Goal: Information Seeking & Learning: Find specific page/section

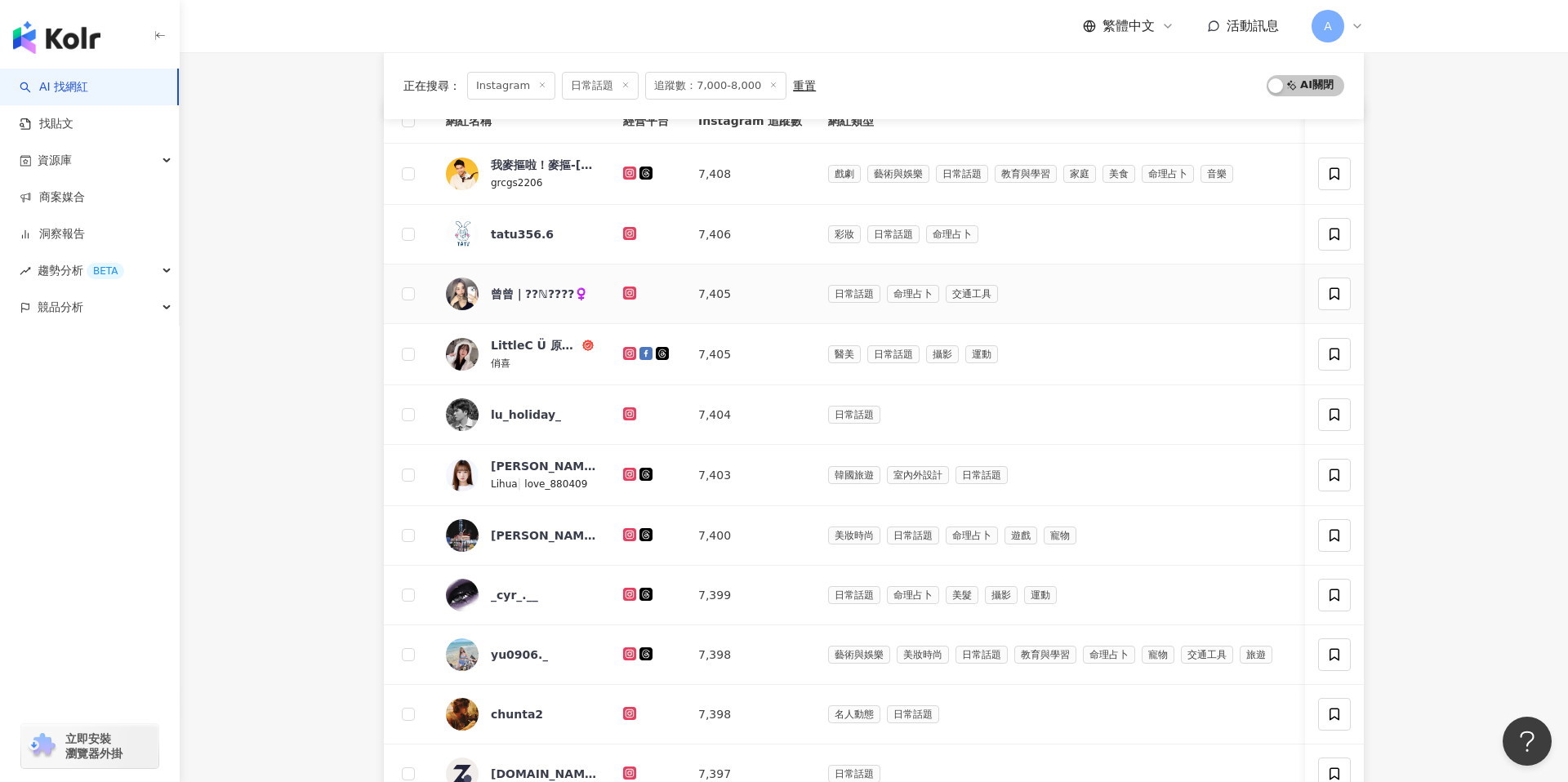
scroll to position [166, 0]
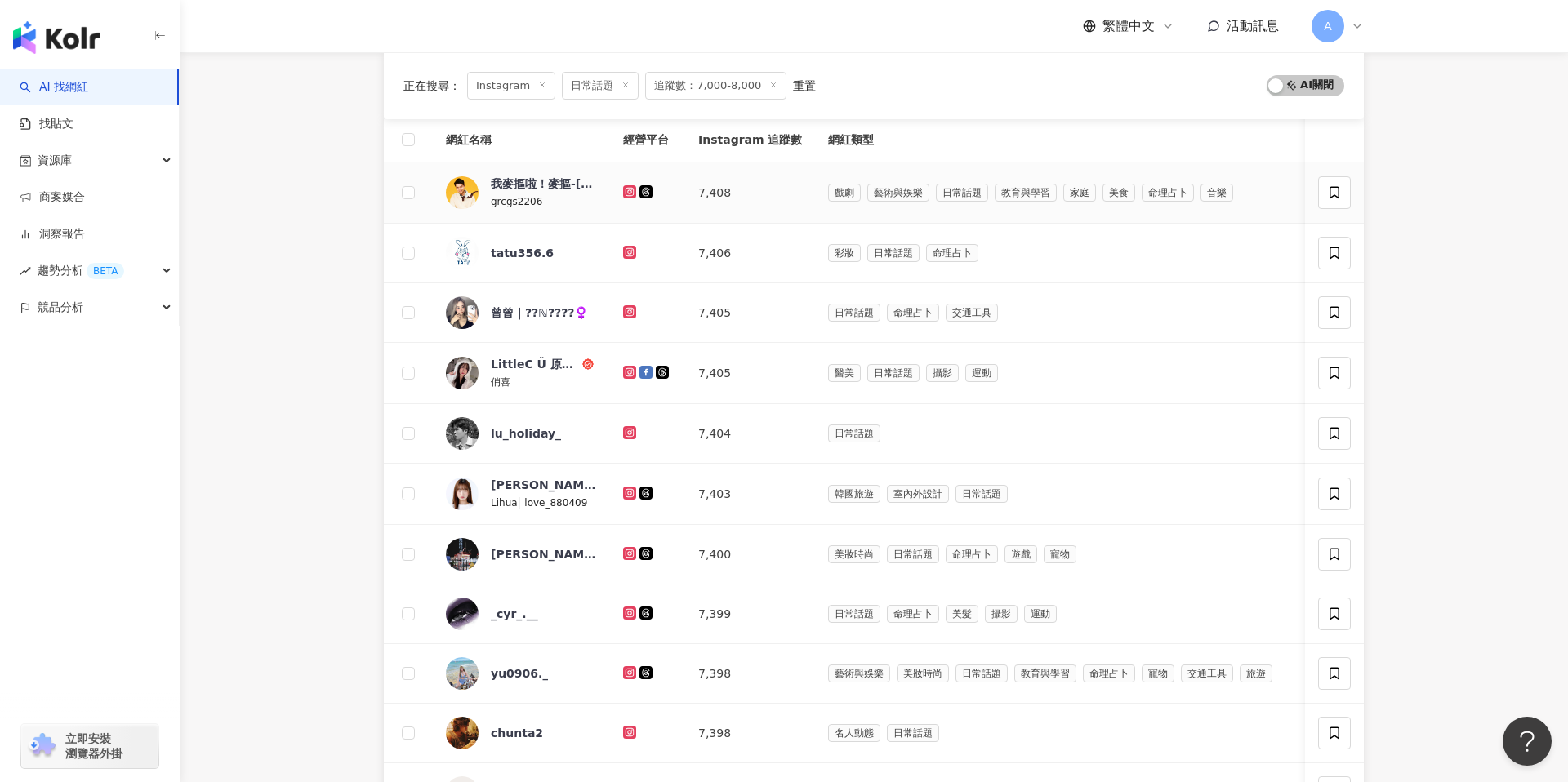
click at [627, 193] on icon at bounding box center [630, 190] width 6 height 6
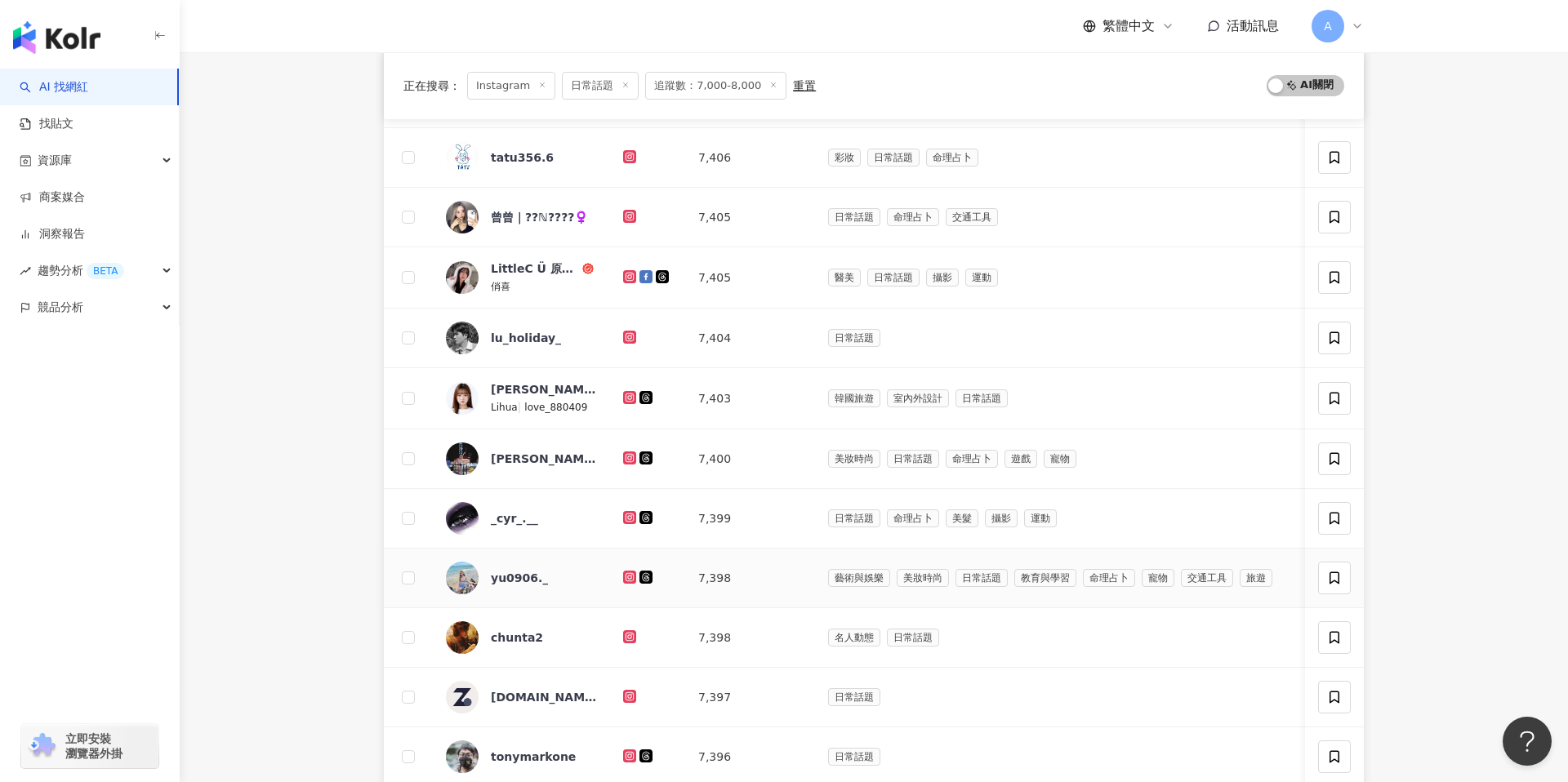
scroll to position [297, 0]
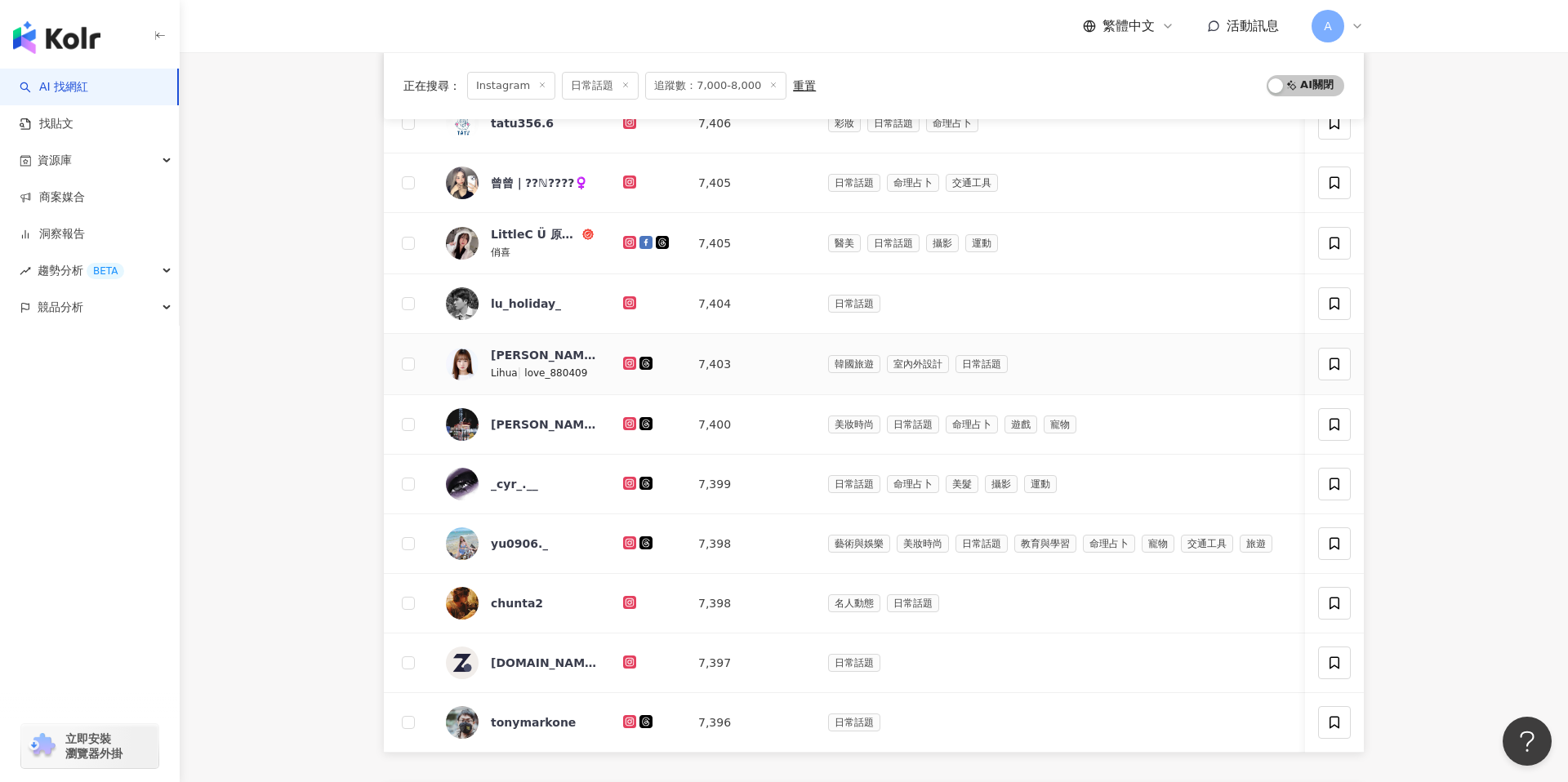
click at [634, 366] on icon at bounding box center [630, 363] width 13 height 13
click at [631, 422] on icon at bounding box center [630, 423] width 10 height 10
click at [629, 480] on icon at bounding box center [630, 483] width 6 height 6
click at [629, 546] on icon at bounding box center [630, 543] width 10 height 10
click at [628, 597] on icon at bounding box center [630, 603] width 13 height 13
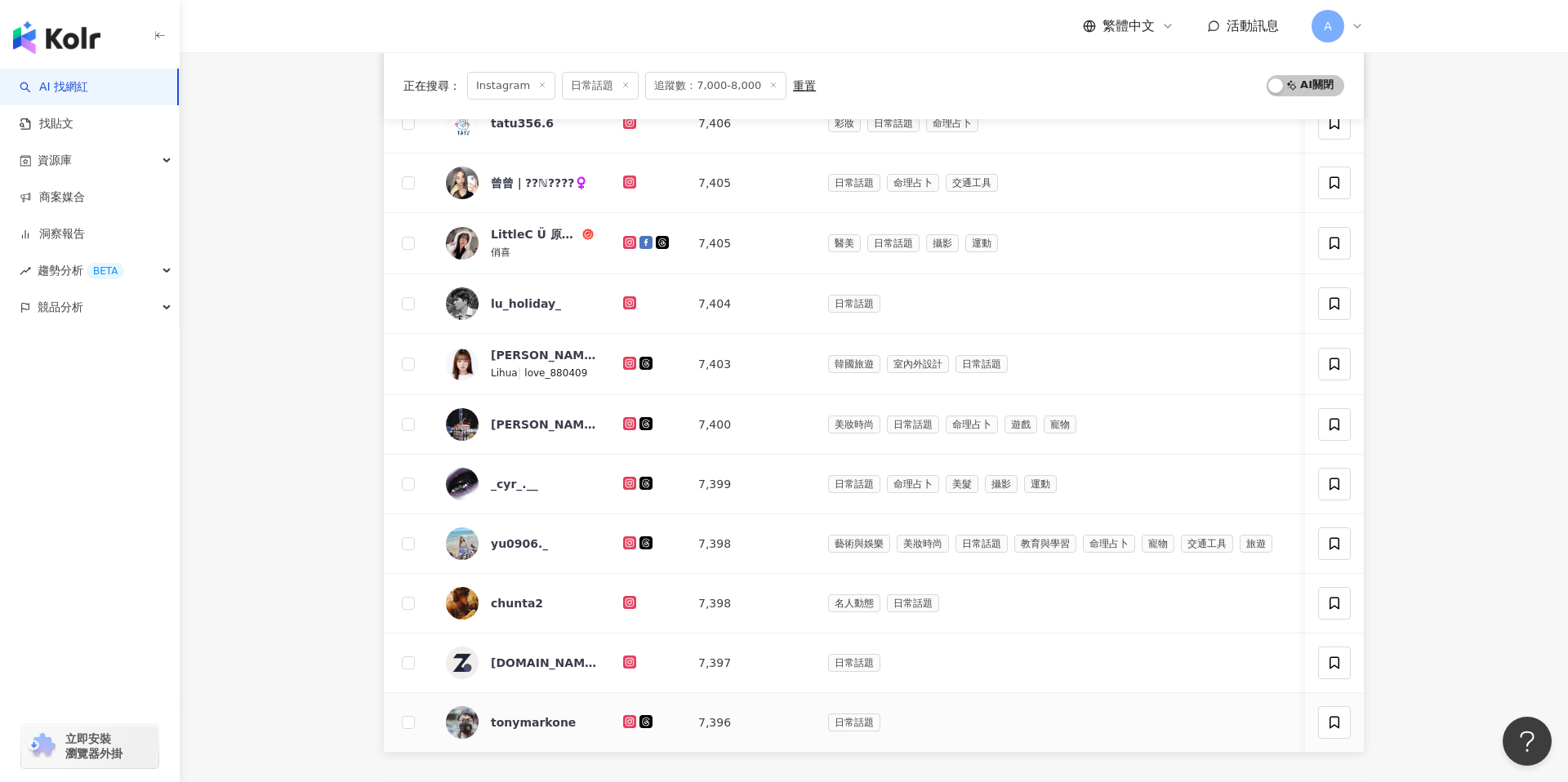
click at [632, 728] on div at bounding box center [647, 722] width 49 height 18
click at [628, 716] on icon at bounding box center [630, 722] width 13 height 13
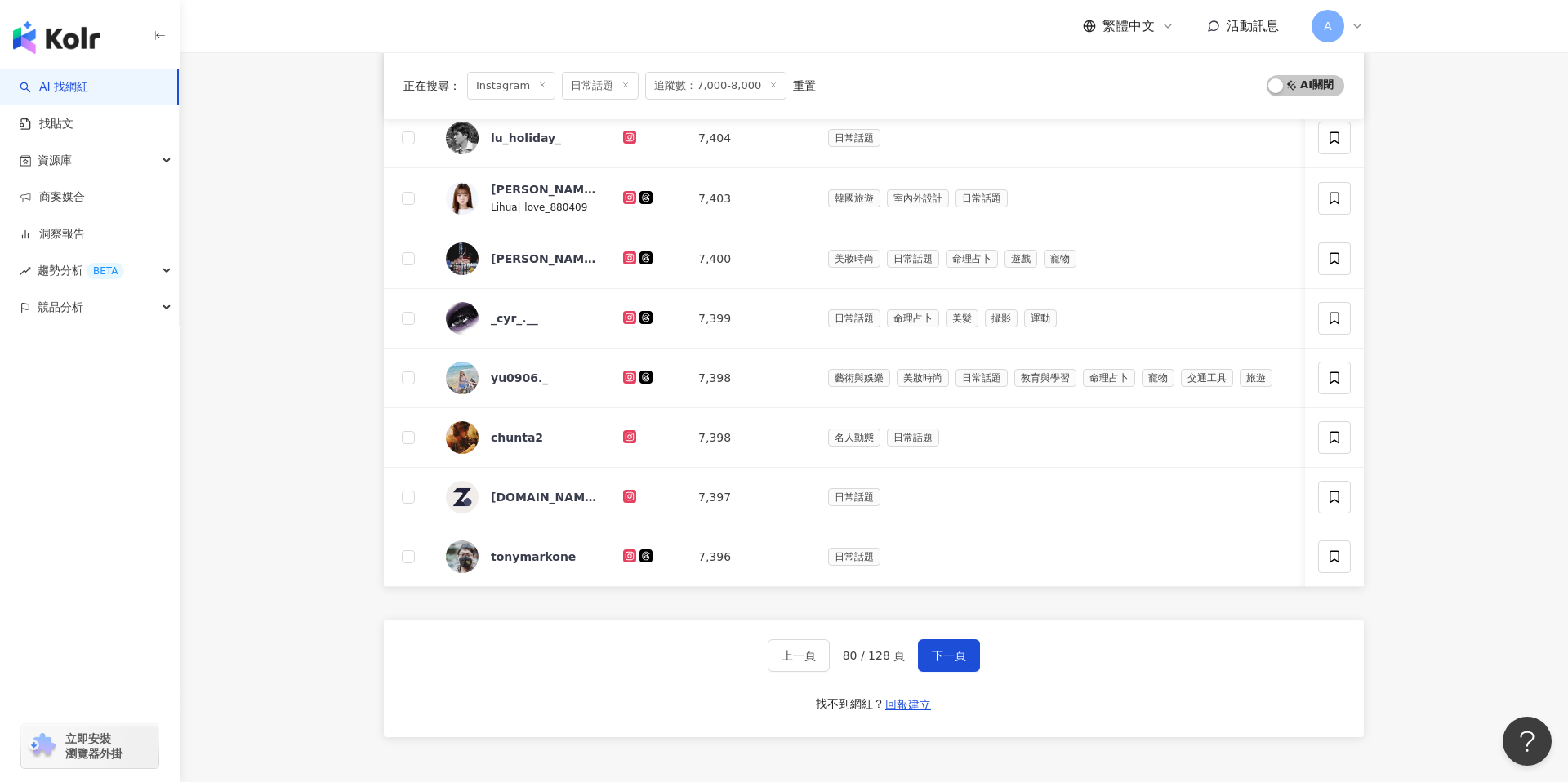
scroll to position [503, 0]
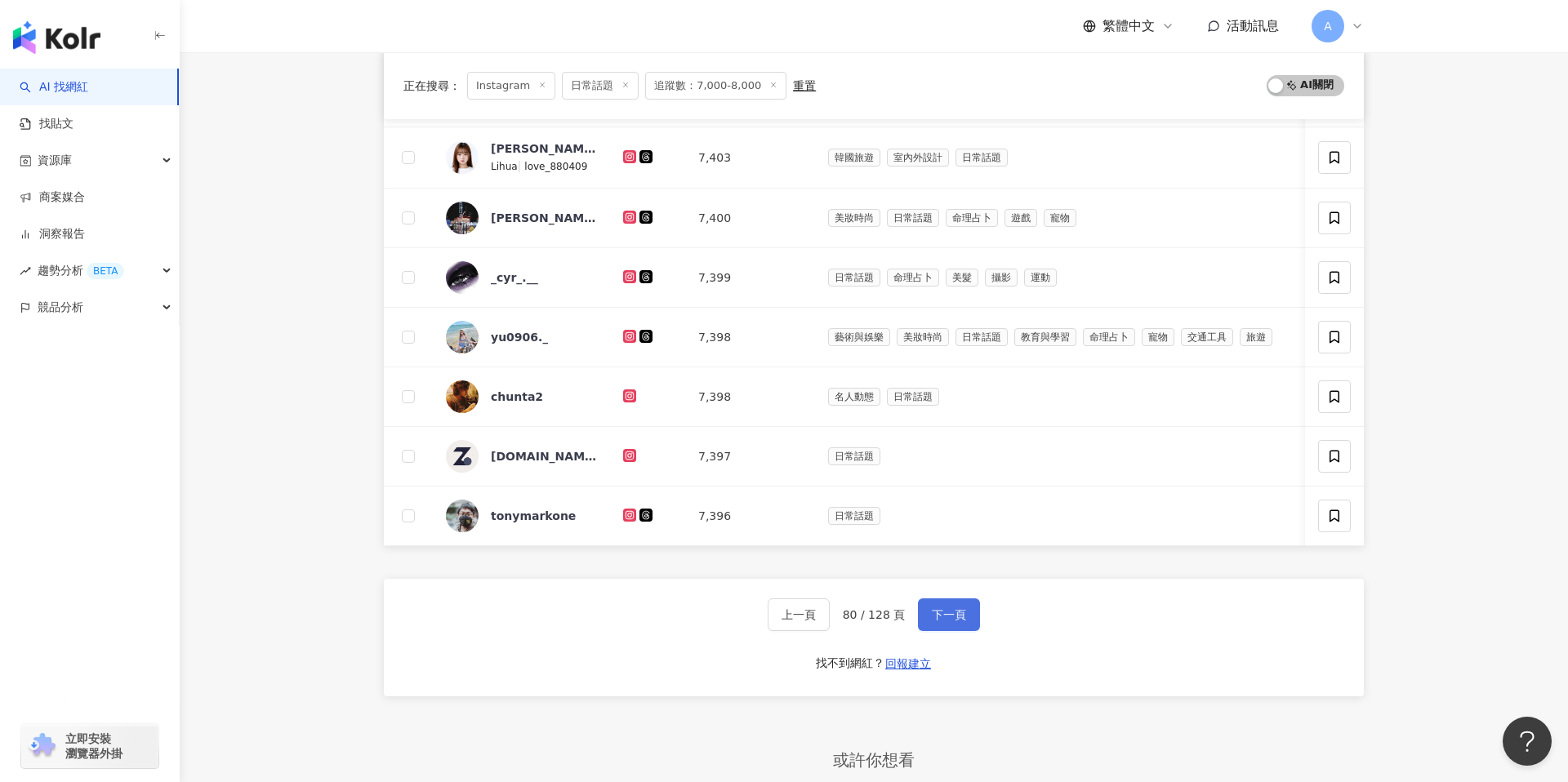
click at [945, 605] on button "下一頁" at bounding box center [949, 615] width 62 height 32
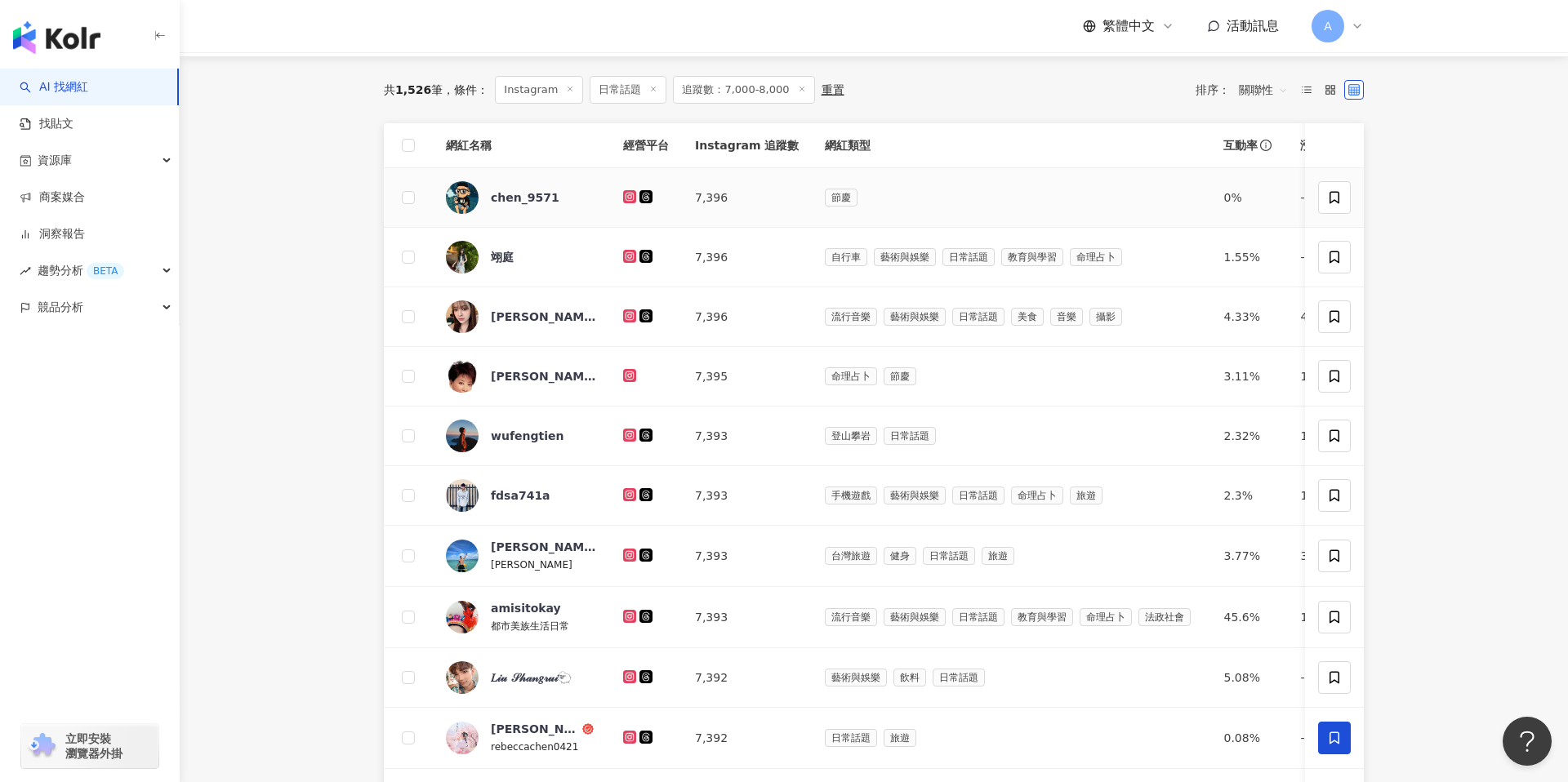
scroll to position [189, 0]
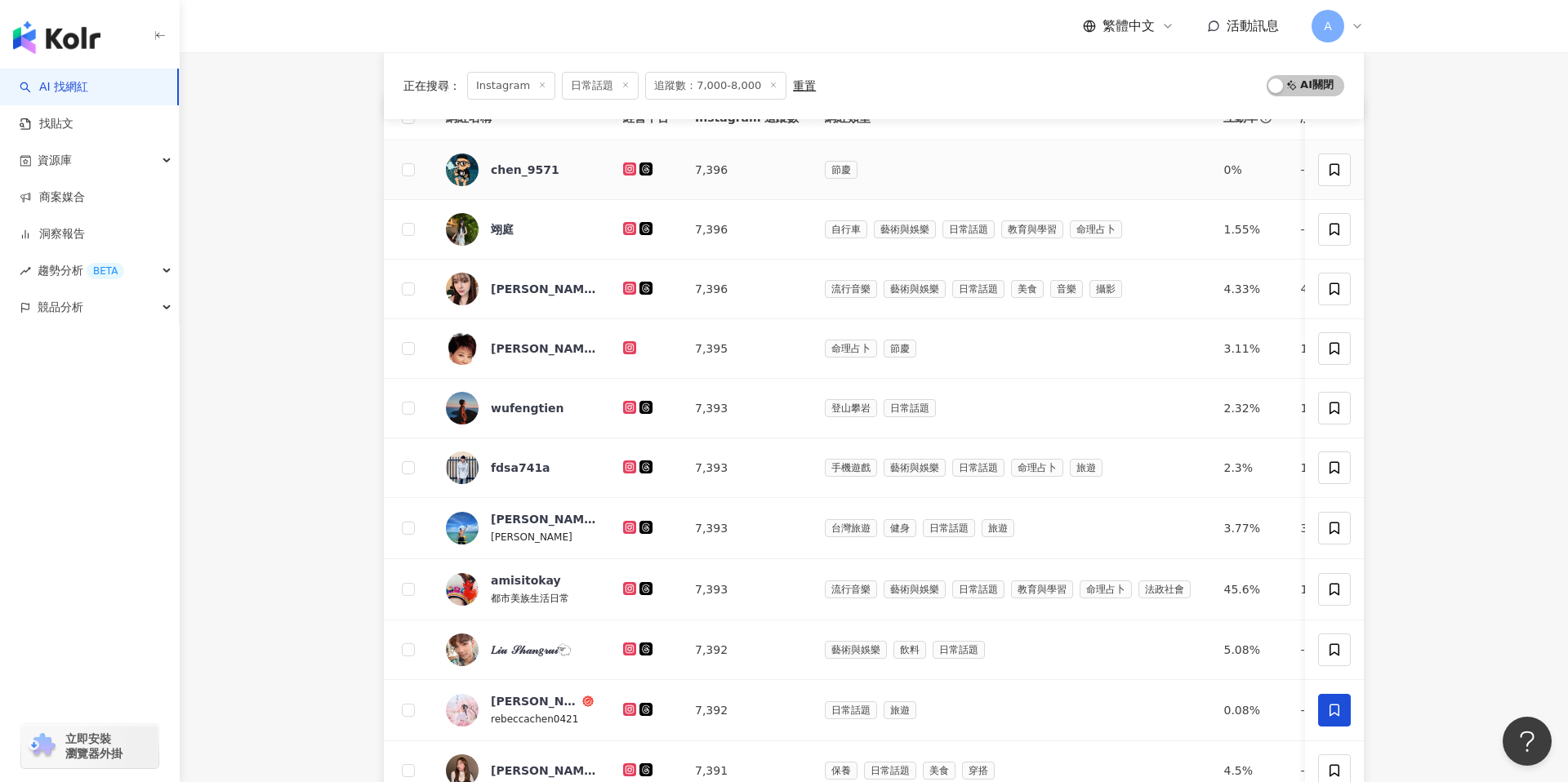
click at [626, 172] on icon at bounding box center [630, 169] width 13 height 13
click at [624, 230] on icon at bounding box center [630, 228] width 13 height 13
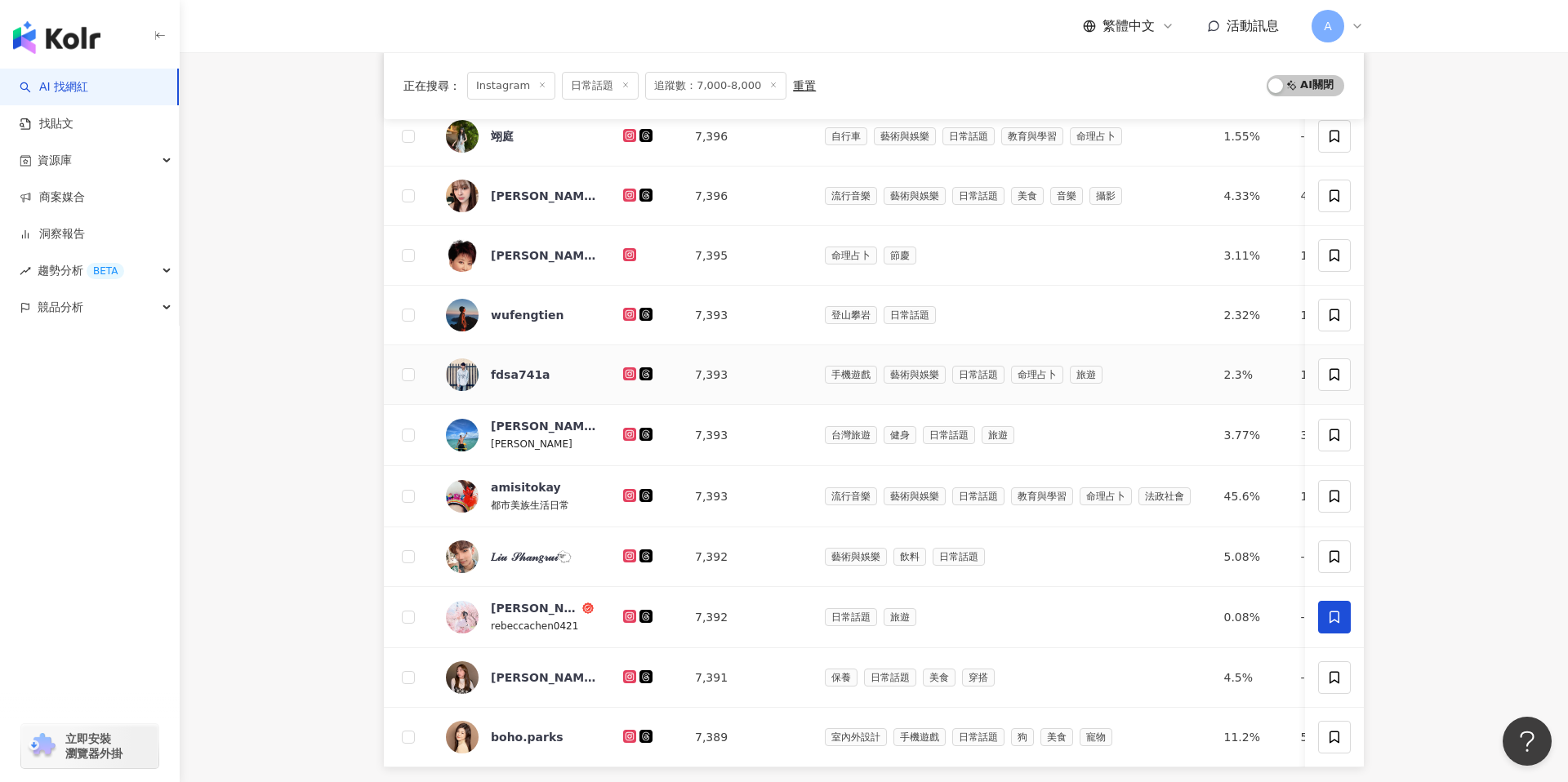
scroll to position [290, 0]
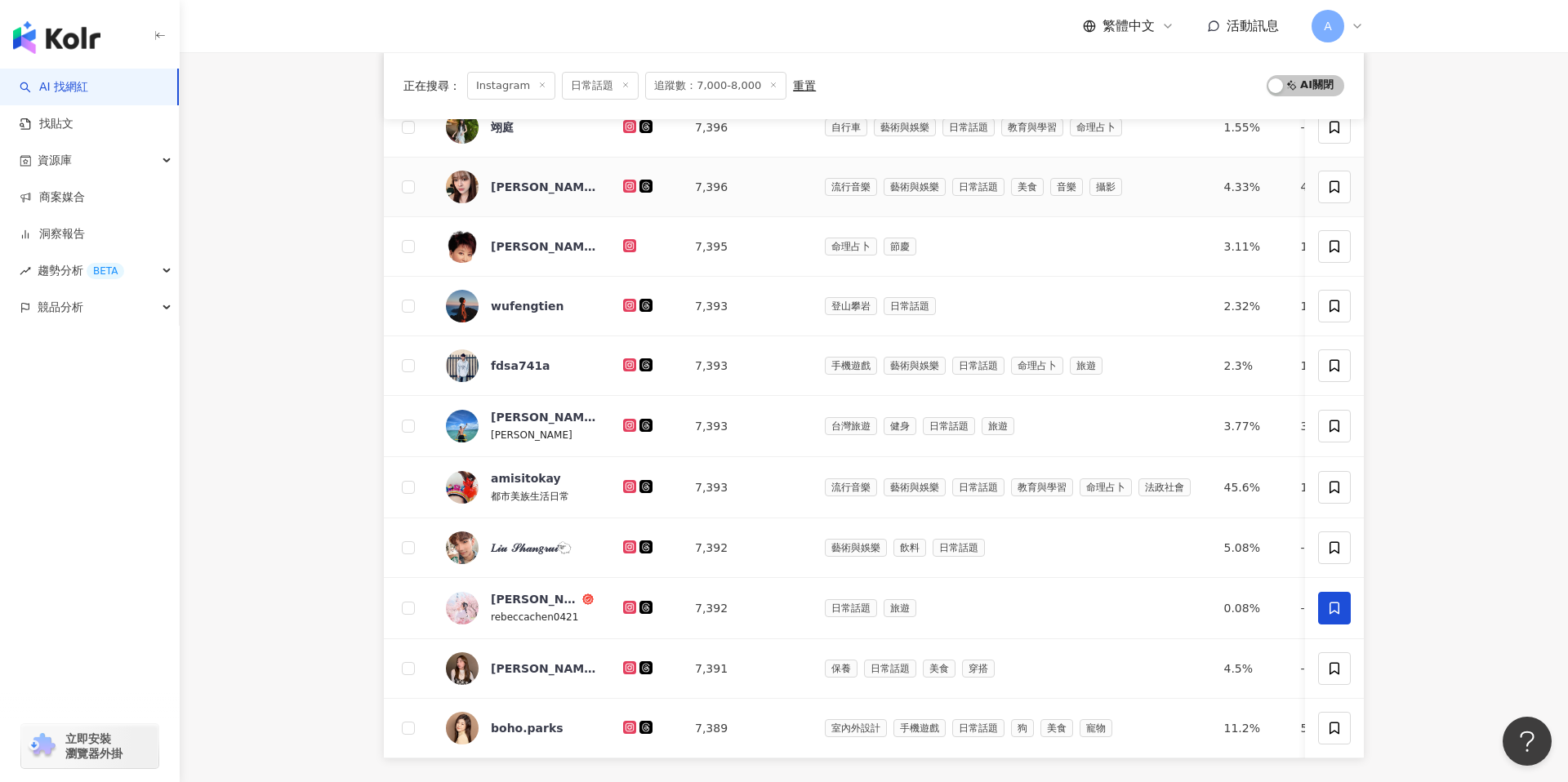
click at [624, 184] on icon at bounding box center [630, 186] width 13 height 13
click at [627, 233] on td at bounding box center [646, 247] width 72 height 59
click at [628, 238] on div at bounding box center [645, 246] width 45 height 18
click at [628, 243] on icon at bounding box center [630, 246] width 10 height 10
click at [629, 304] on icon at bounding box center [629, 305] width 3 height 3
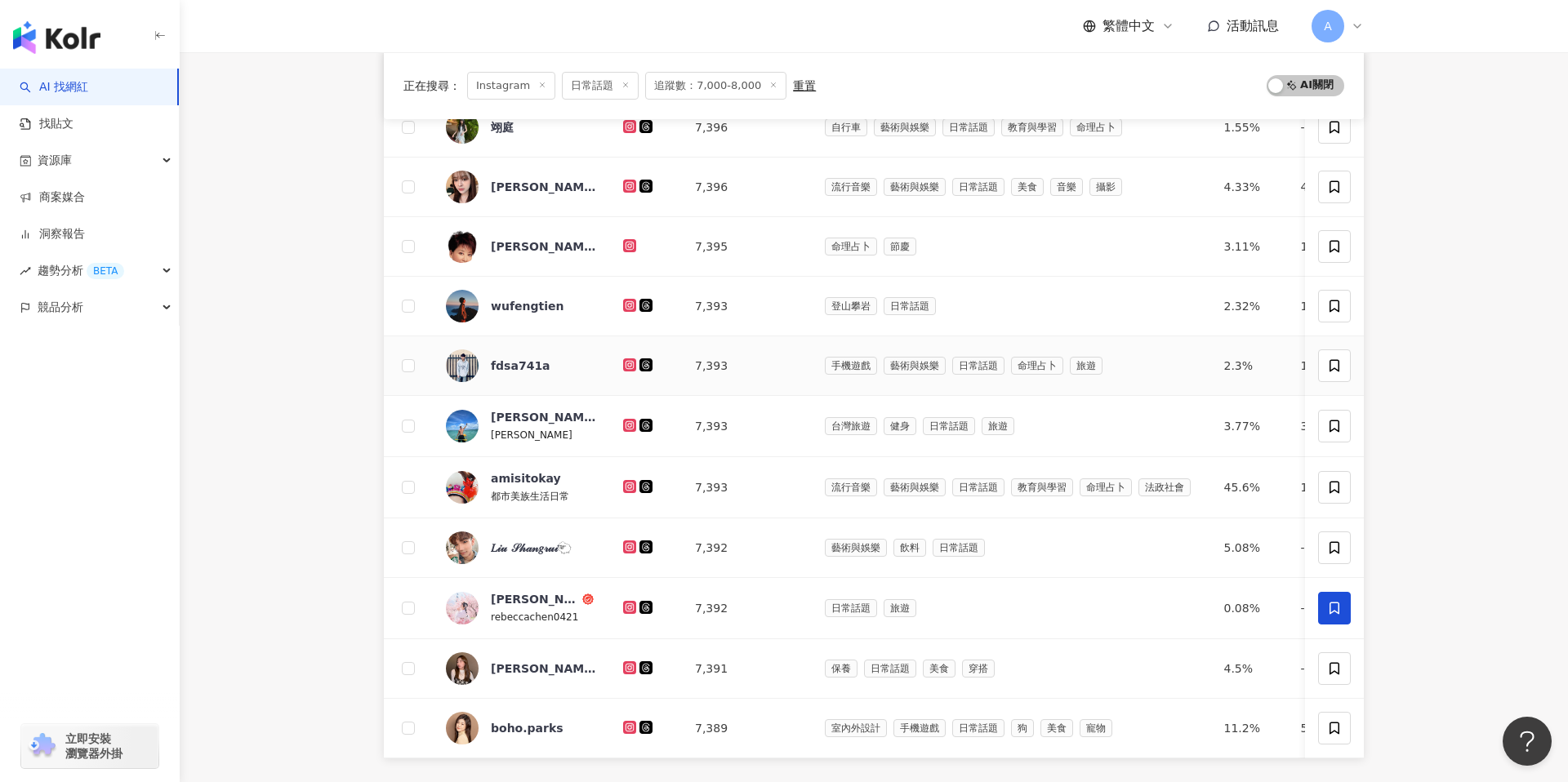
click at [631, 367] on icon at bounding box center [630, 363] width 6 height 6
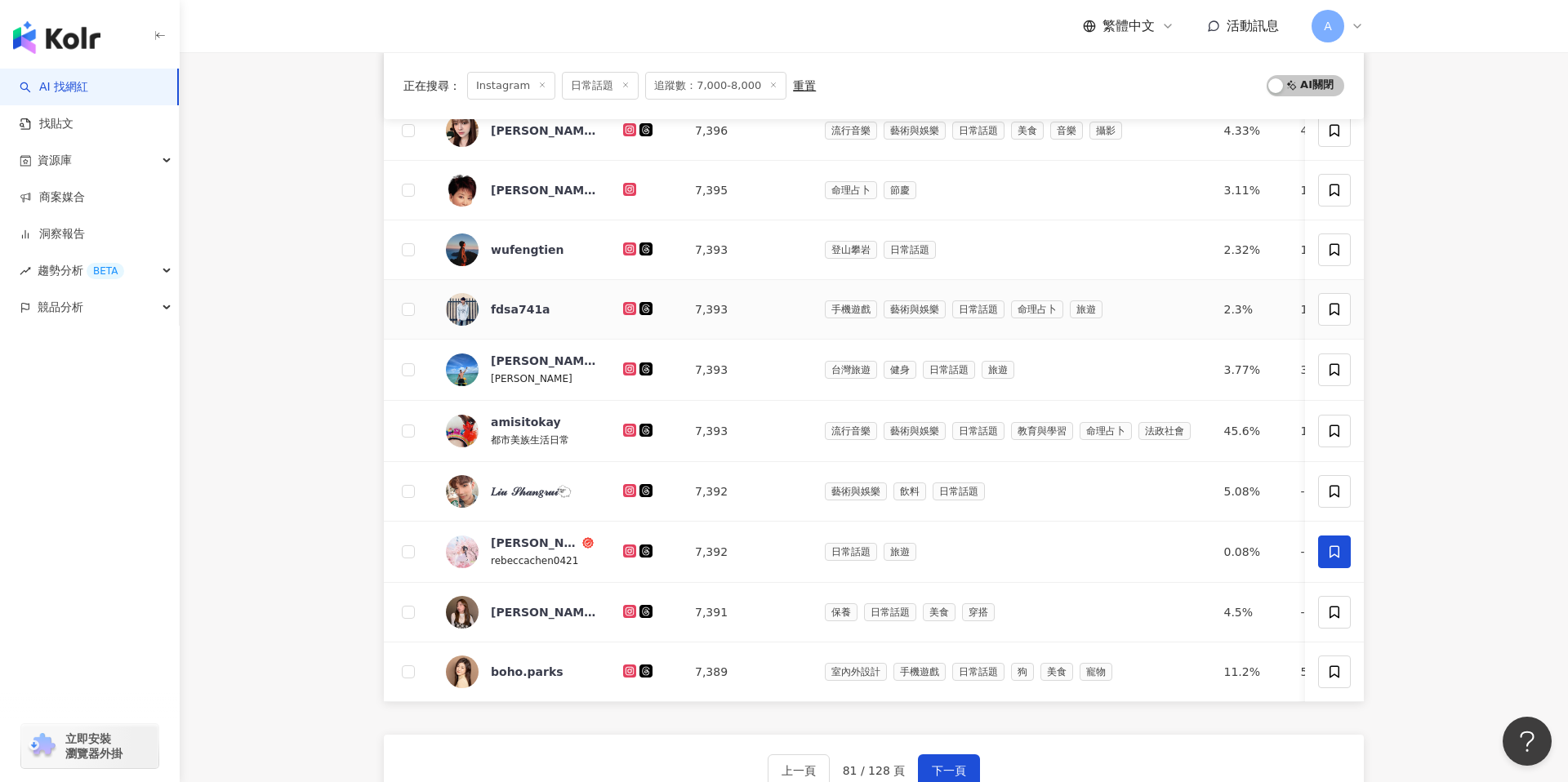
scroll to position [348, 0]
click at [627, 663] on icon at bounding box center [630, 669] width 13 height 13
click at [629, 607] on icon at bounding box center [630, 610] width 10 height 10
click at [629, 550] on icon at bounding box center [629, 549] width 3 height 3
click at [627, 488] on icon at bounding box center [630, 488] width 6 height 6
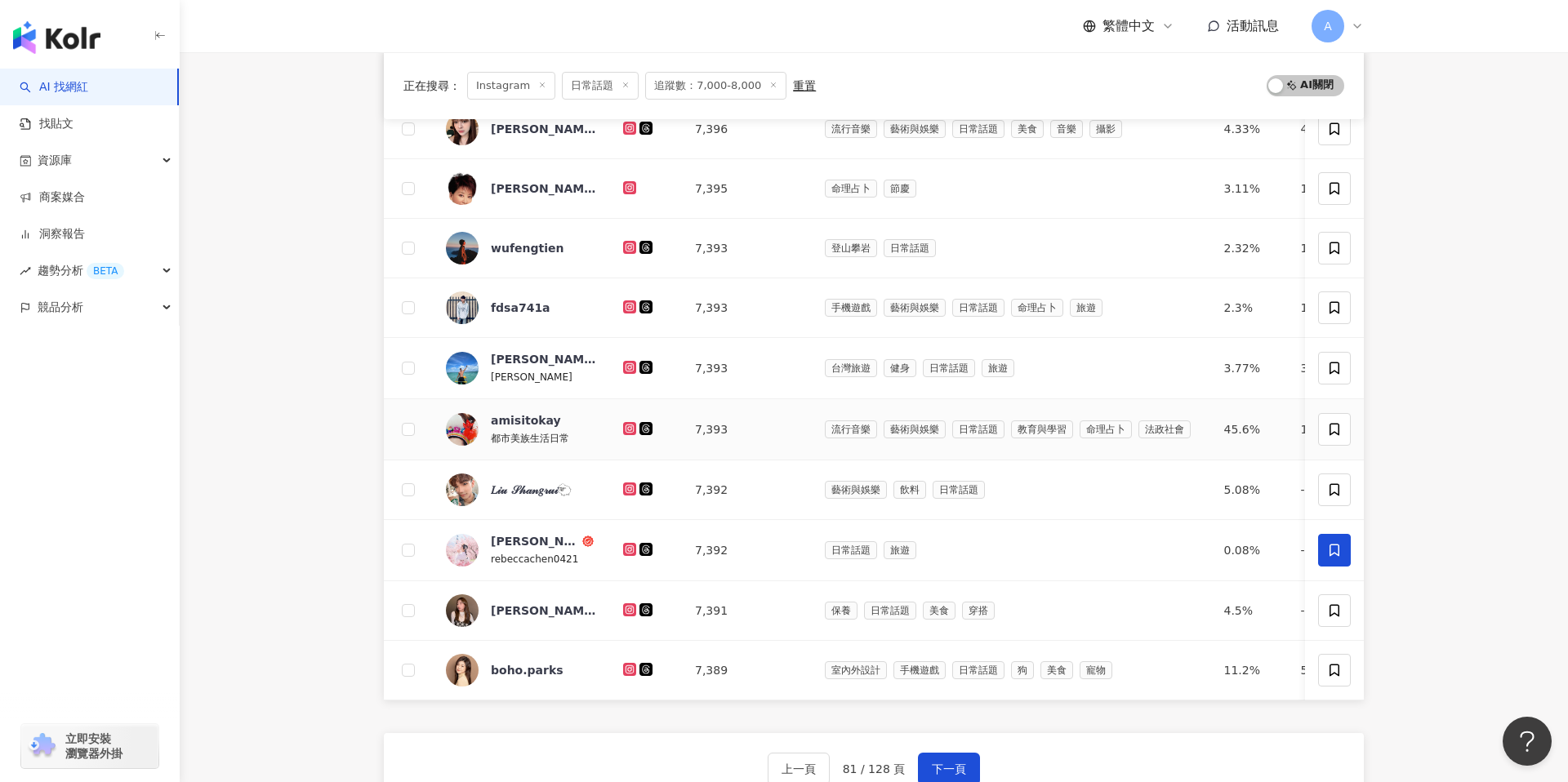
click at [627, 419] on td at bounding box center [646, 430] width 72 height 61
click at [631, 429] on icon at bounding box center [629, 428] width 3 height 3
click at [626, 363] on icon at bounding box center [630, 367] width 10 height 10
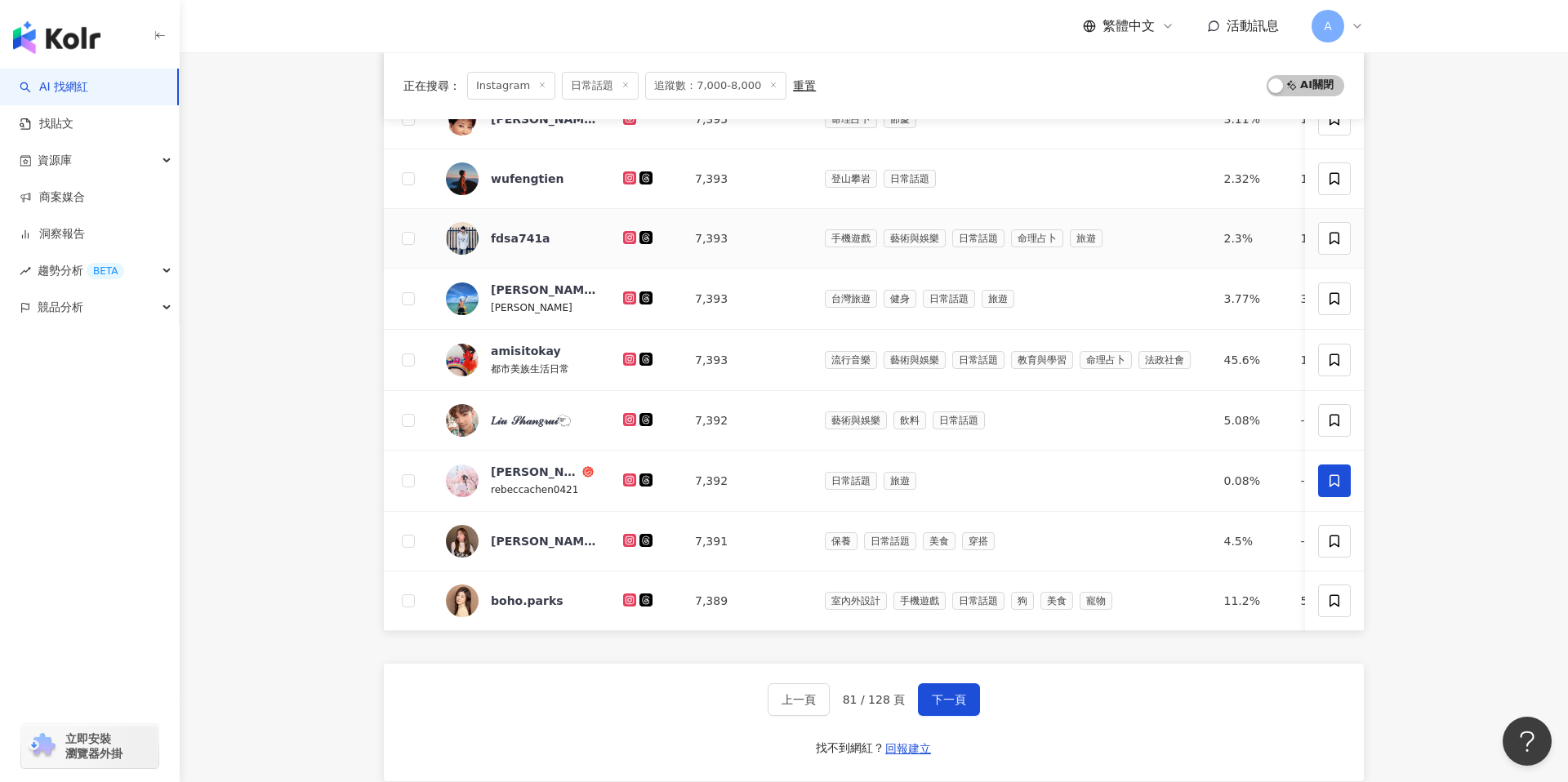
scroll to position [421, 0]
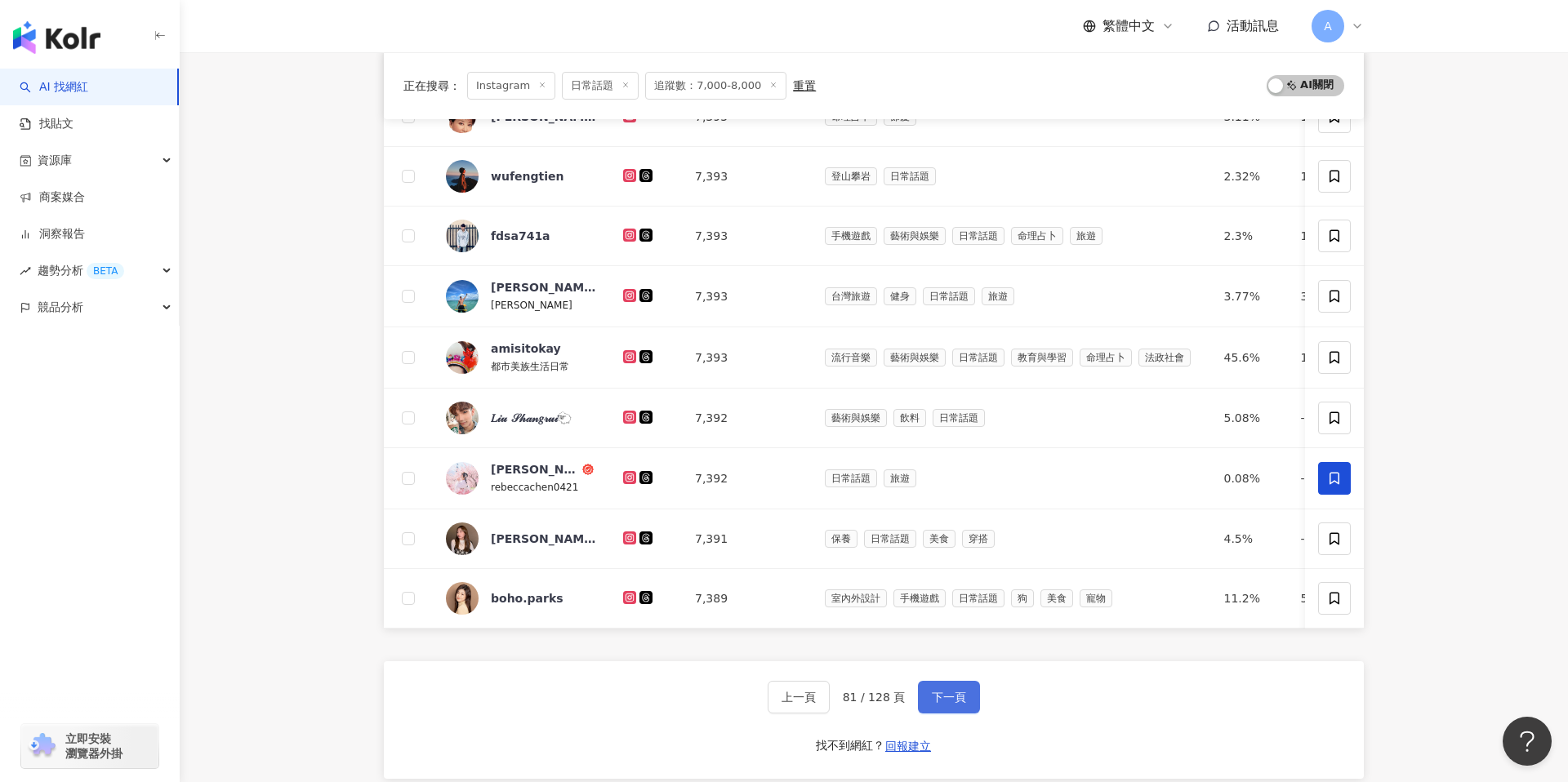
click at [959, 689] on button "下一頁" at bounding box center [949, 697] width 62 height 32
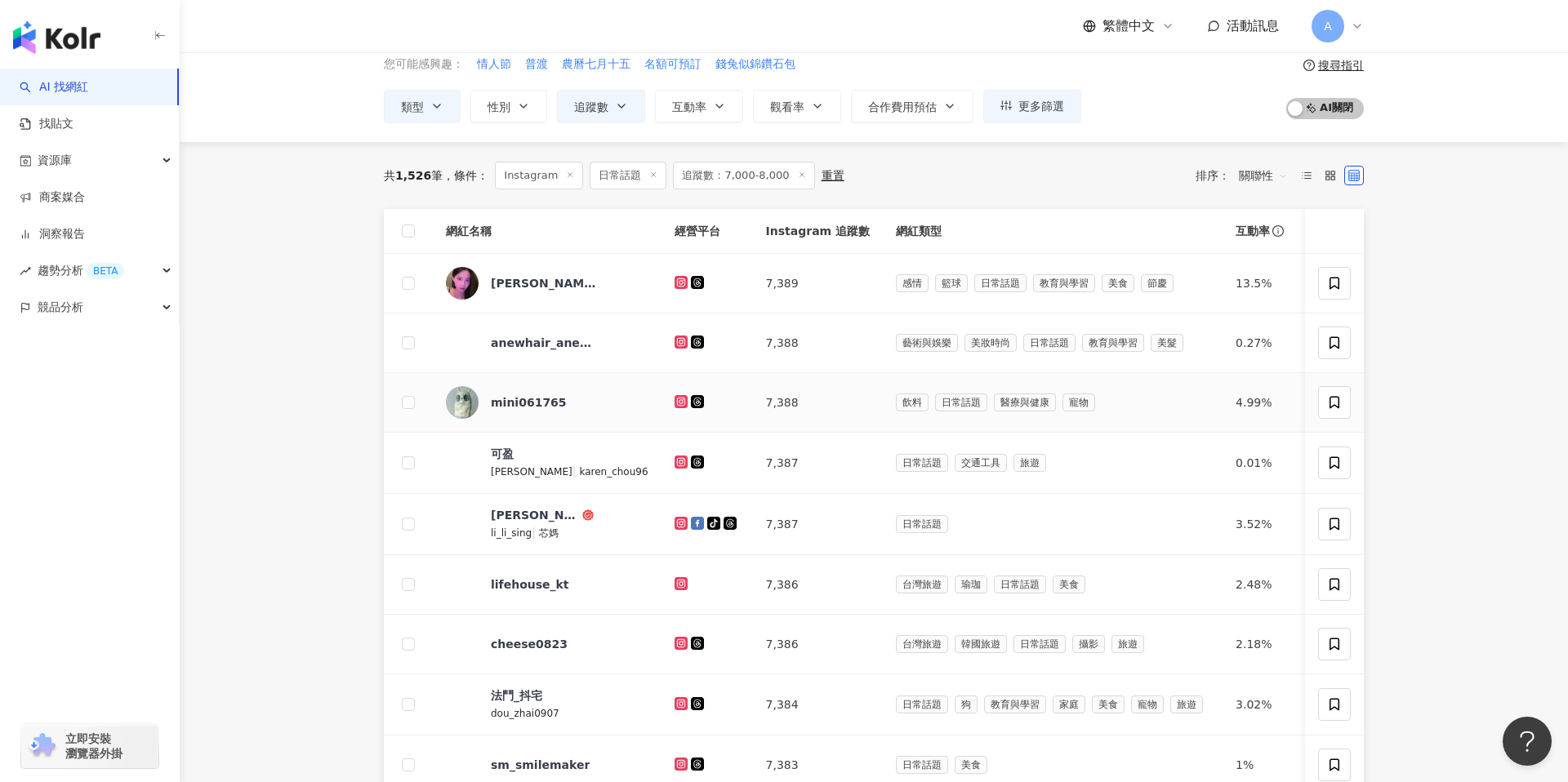
scroll to position [79, 0]
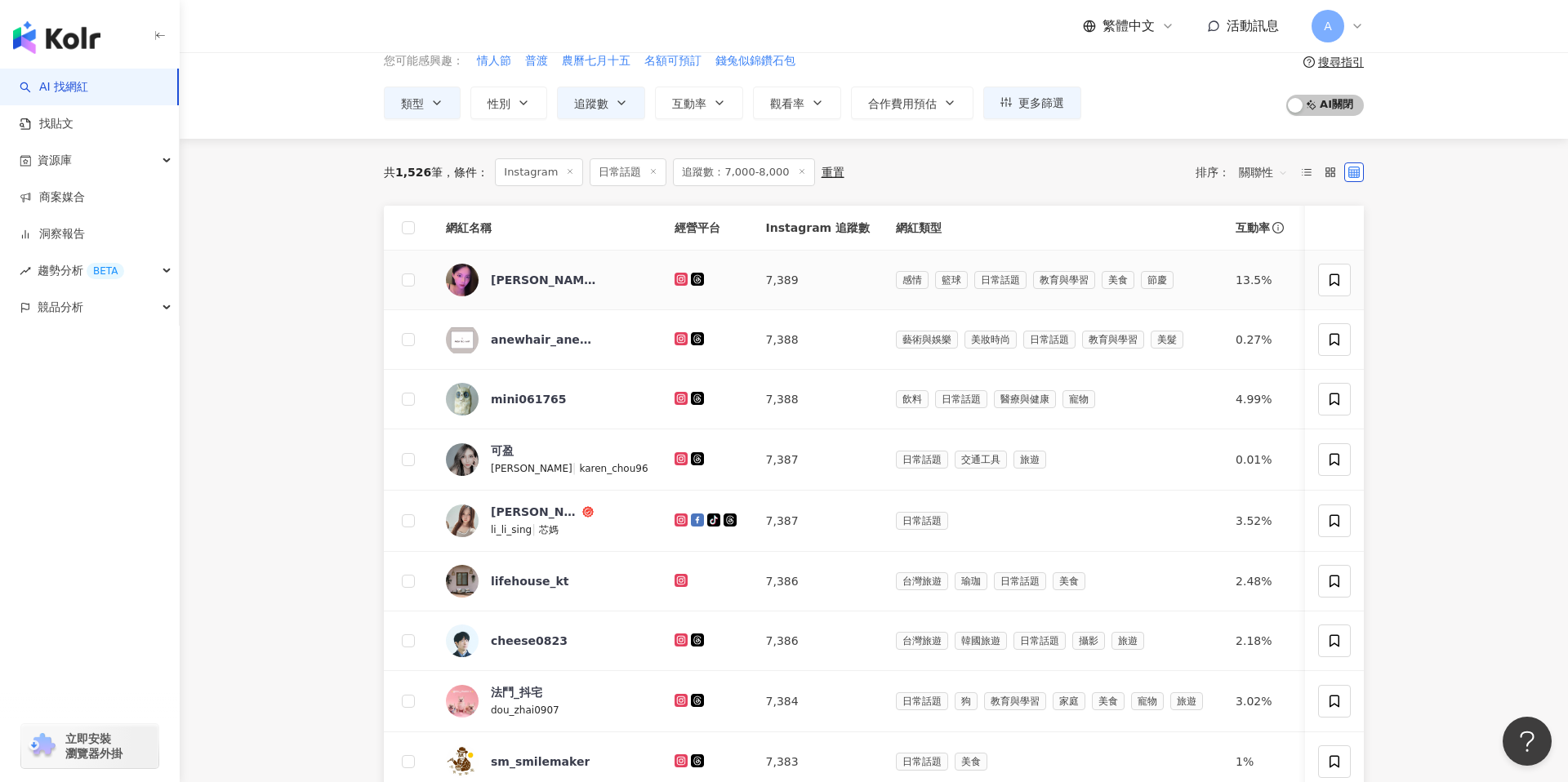
click at [675, 274] on icon at bounding box center [681, 279] width 13 height 13
click at [680, 338] on icon at bounding box center [680, 338] width 3 height 3
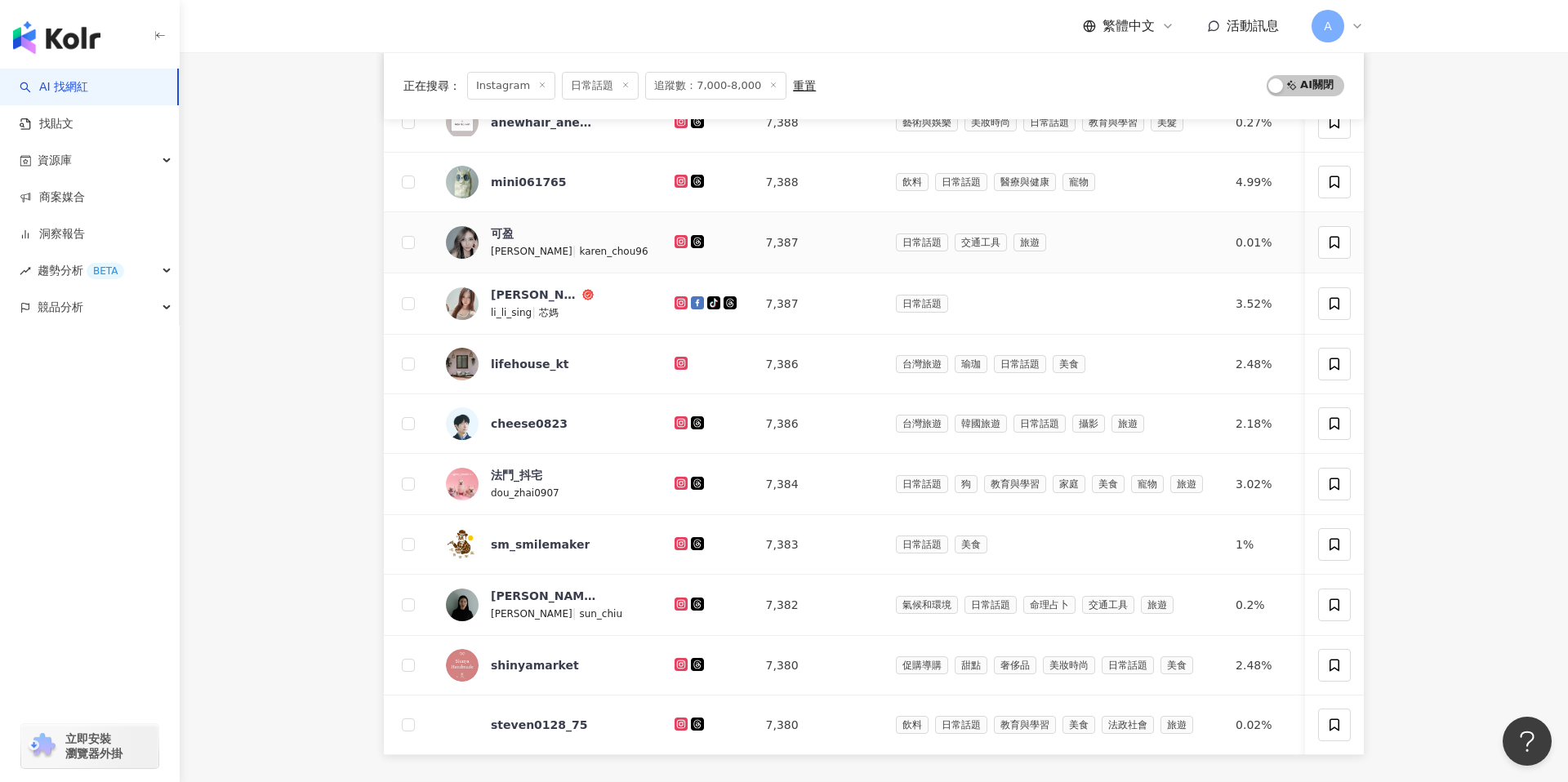
scroll to position [297, 0]
click at [675, 242] on icon at bounding box center [681, 241] width 13 height 13
click at [677, 304] on icon at bounding box center [680, 300] width 6 height 6
click at [677, 360] on icon at bounding box center [680, 361] width 6 height 6
click at [677, 418] on icon at bounding box center [680, 421] width 6 height 6
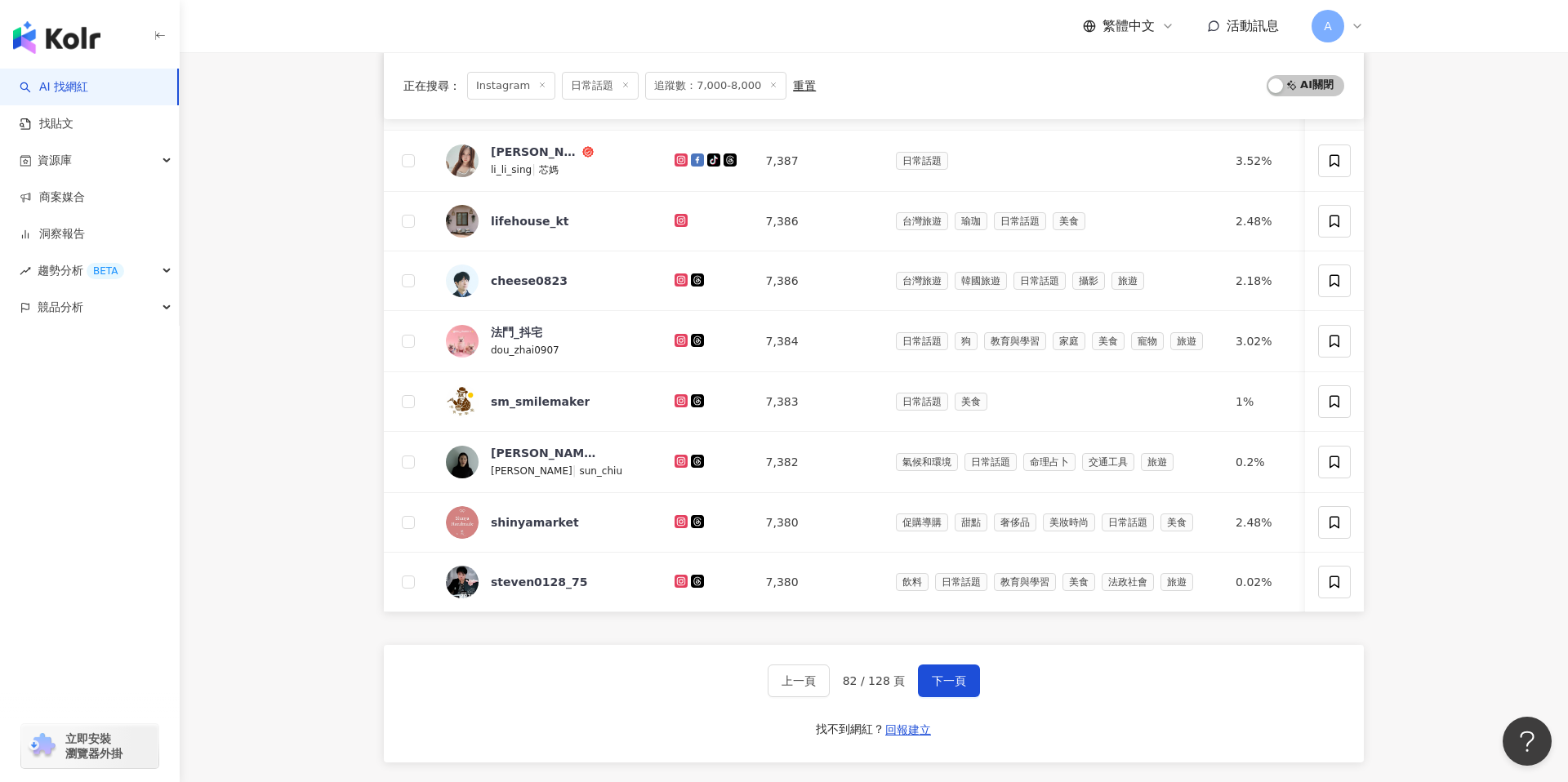
scroll to position [482, 0]
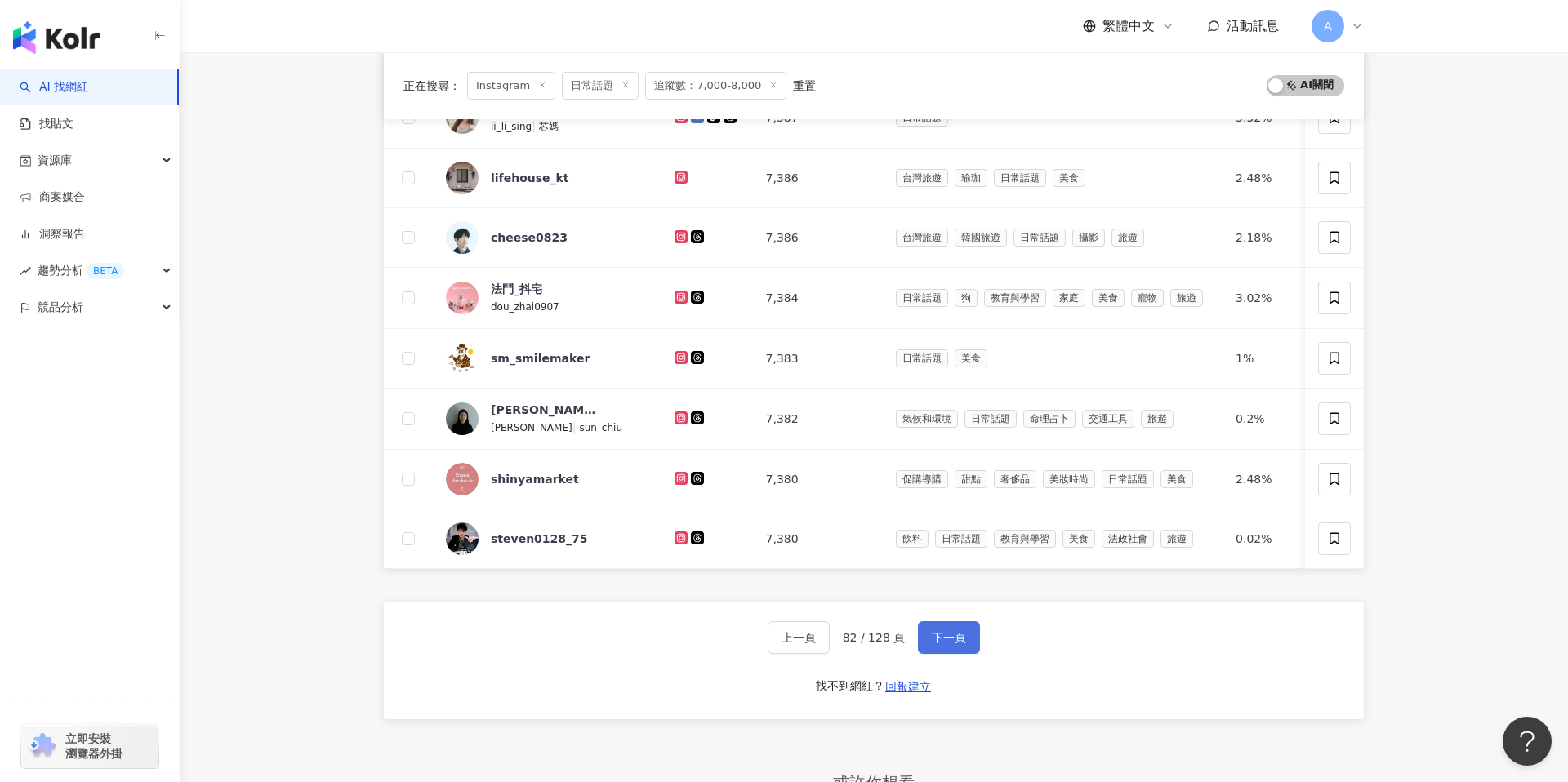
click at [929, 629] on button "下一頁" at bounding box center [949, 637] width 62 height 32
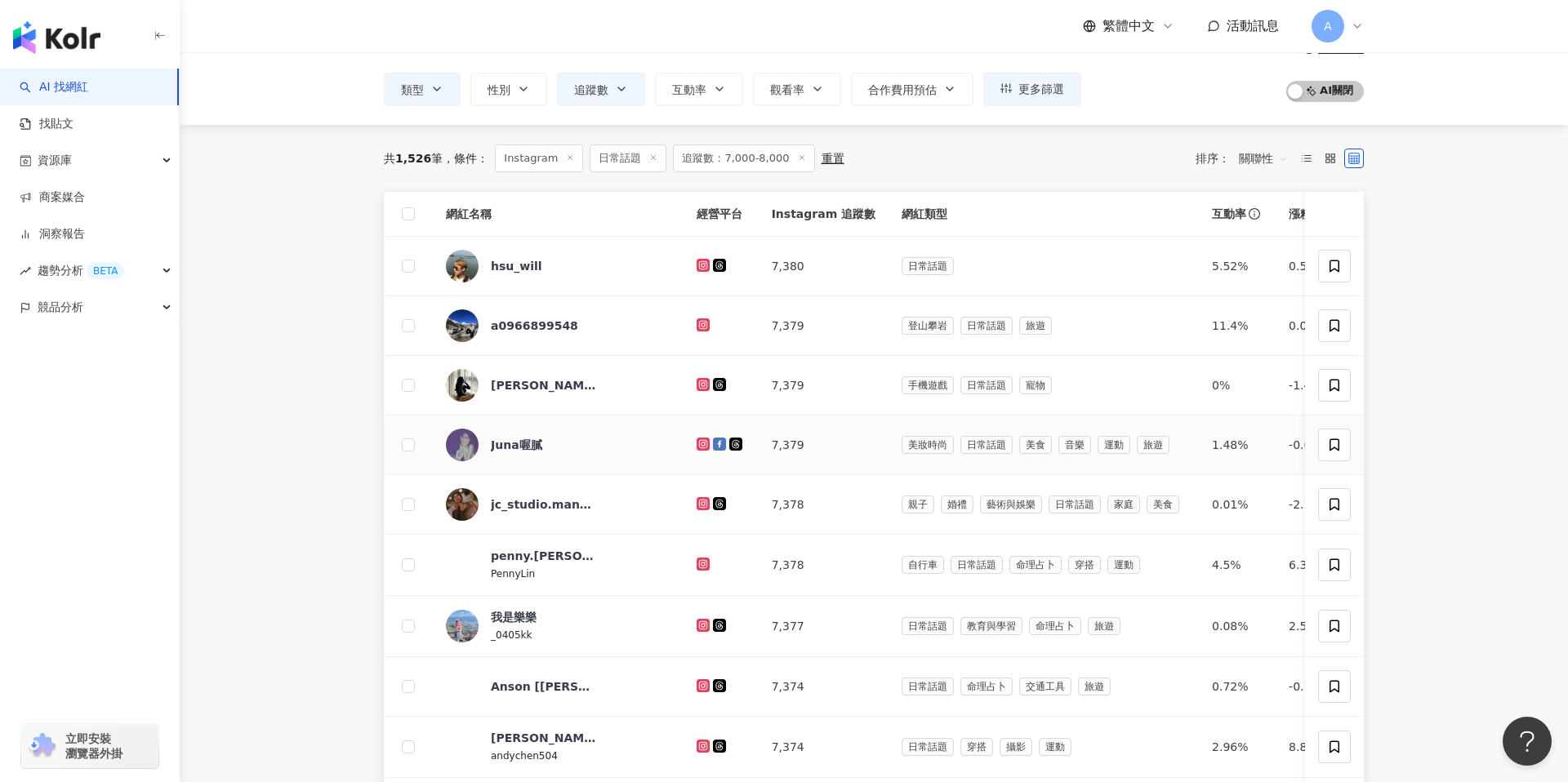
scroll to position [90, 0]
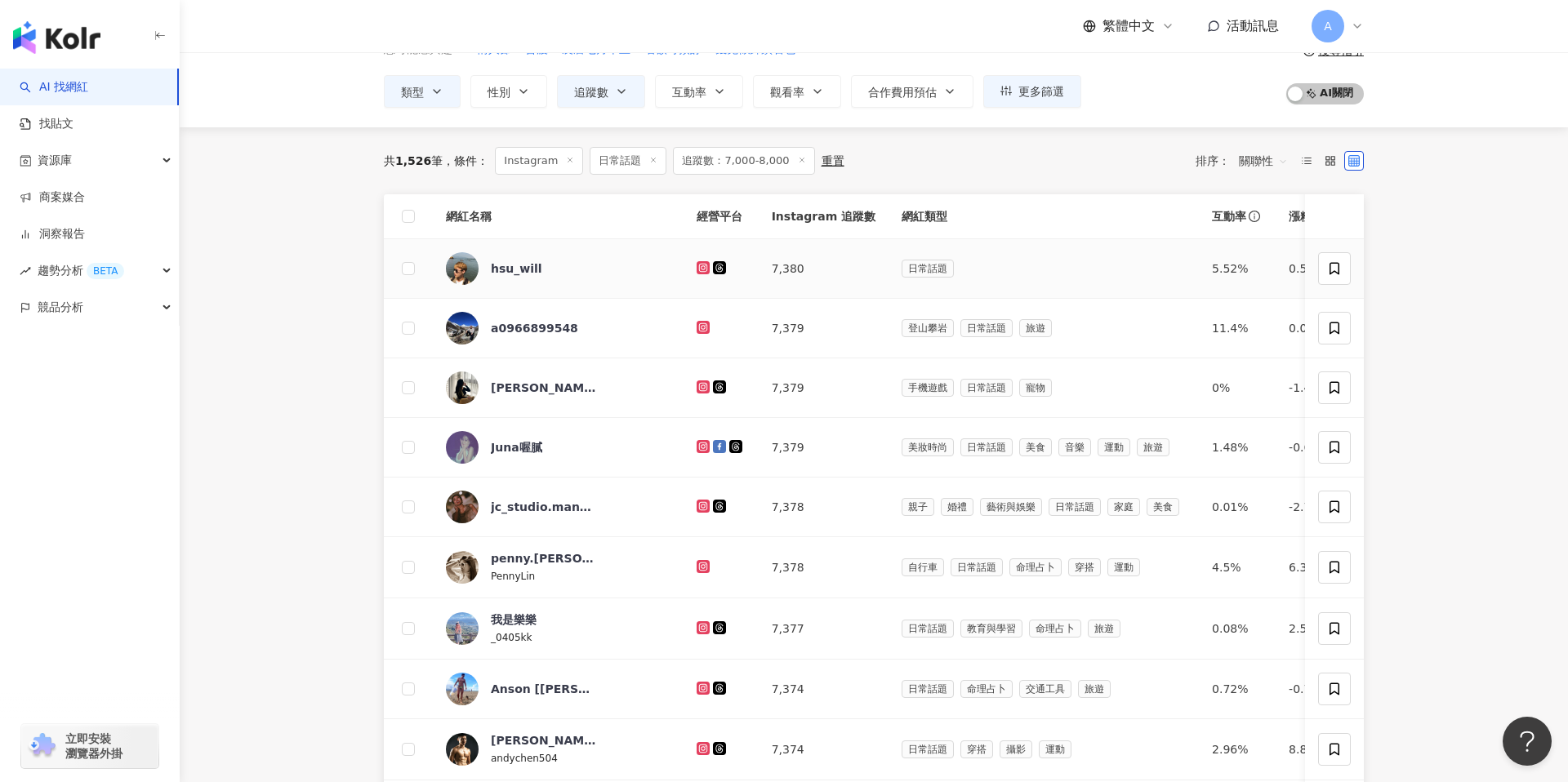
click at [697, 272] on icon at bounding box center [704, 268] width 13 height 13
click at [702, 327] on icon at bounding box center [703, 326] width 3 height 3
click at [697, 382] on icon at bounding box center [704, 387] width 13 height 13
click at [698, 444] on icon at bounding box center [703, 446] width 10 height 10
click at [698, 504] on icon at bounding box center [703, 506] width 10 height 10
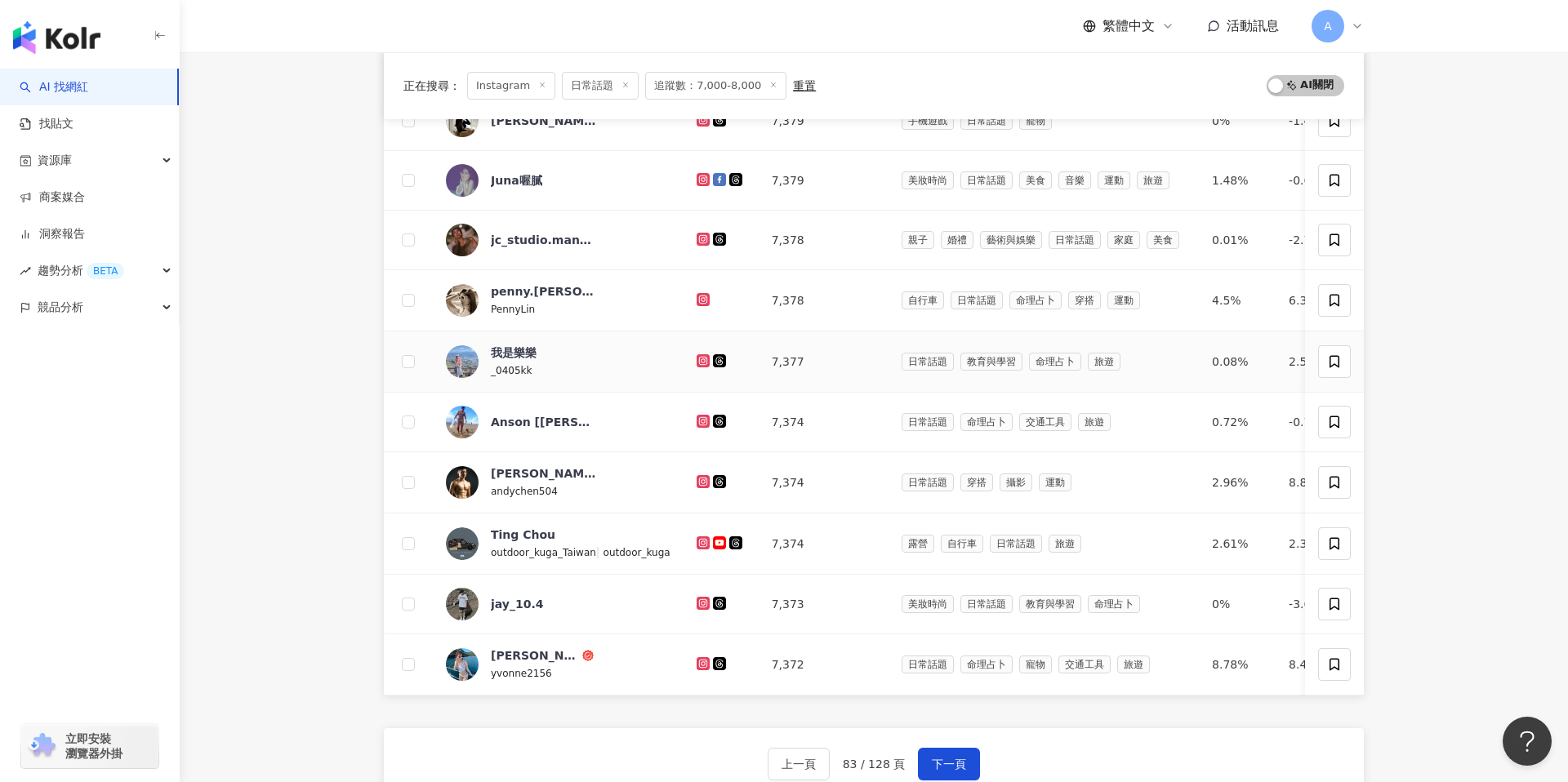
scroll to position [362, 0]
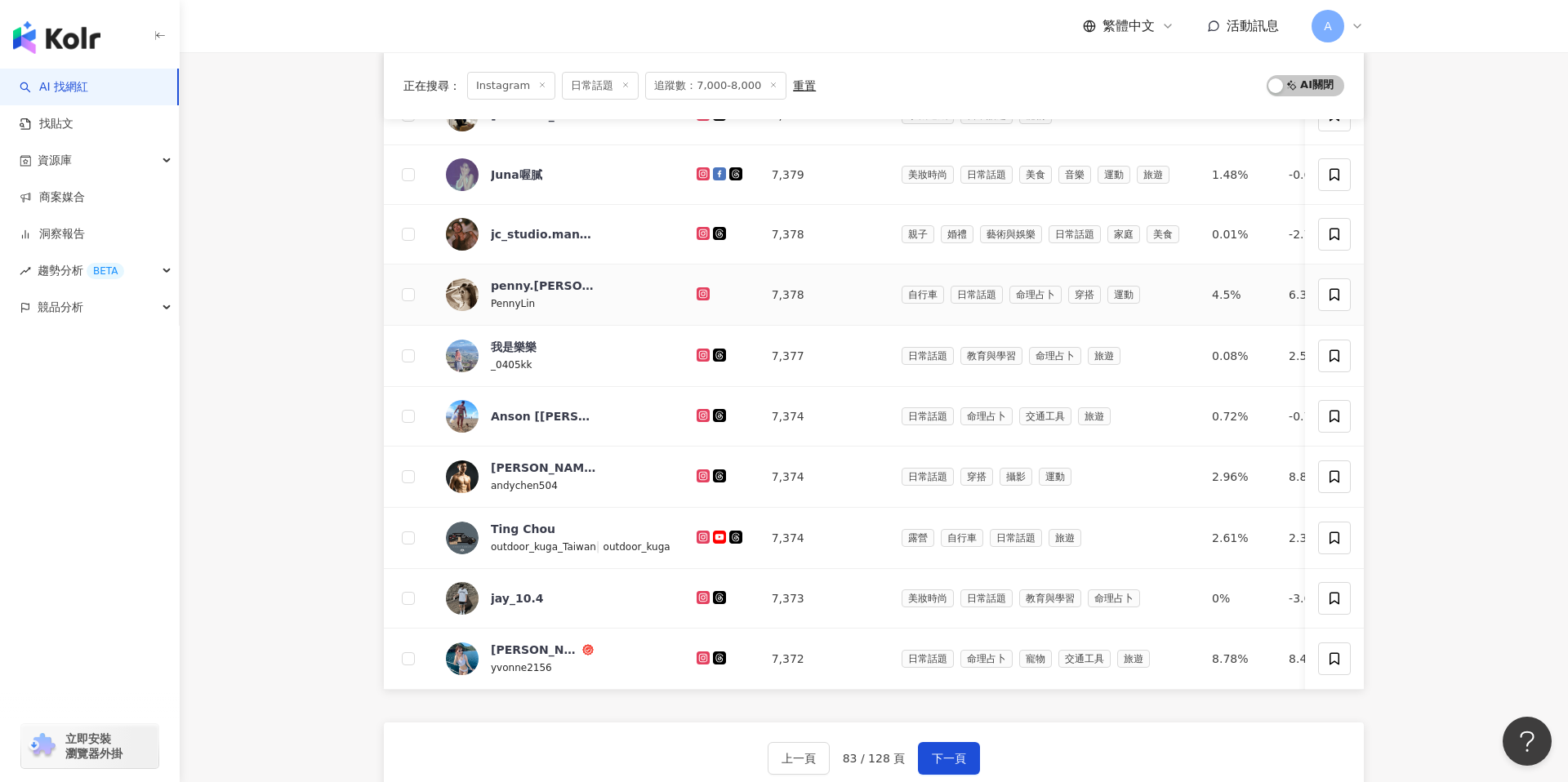
click at [699, 293] on icon at bounding box center [702, 293] width 6 height 6
click at [698, 353] on icon at bounding box center [703, 355] width 10 height 10
click at [699, 413] on icon at bounding box center [702, 414] width 6 height 6
click at [699, 477] on icon at bounding box center [702, 475] width 6 height 6
click at [697, 532] on icon at bounding box center [704, 537] width 13 height 13
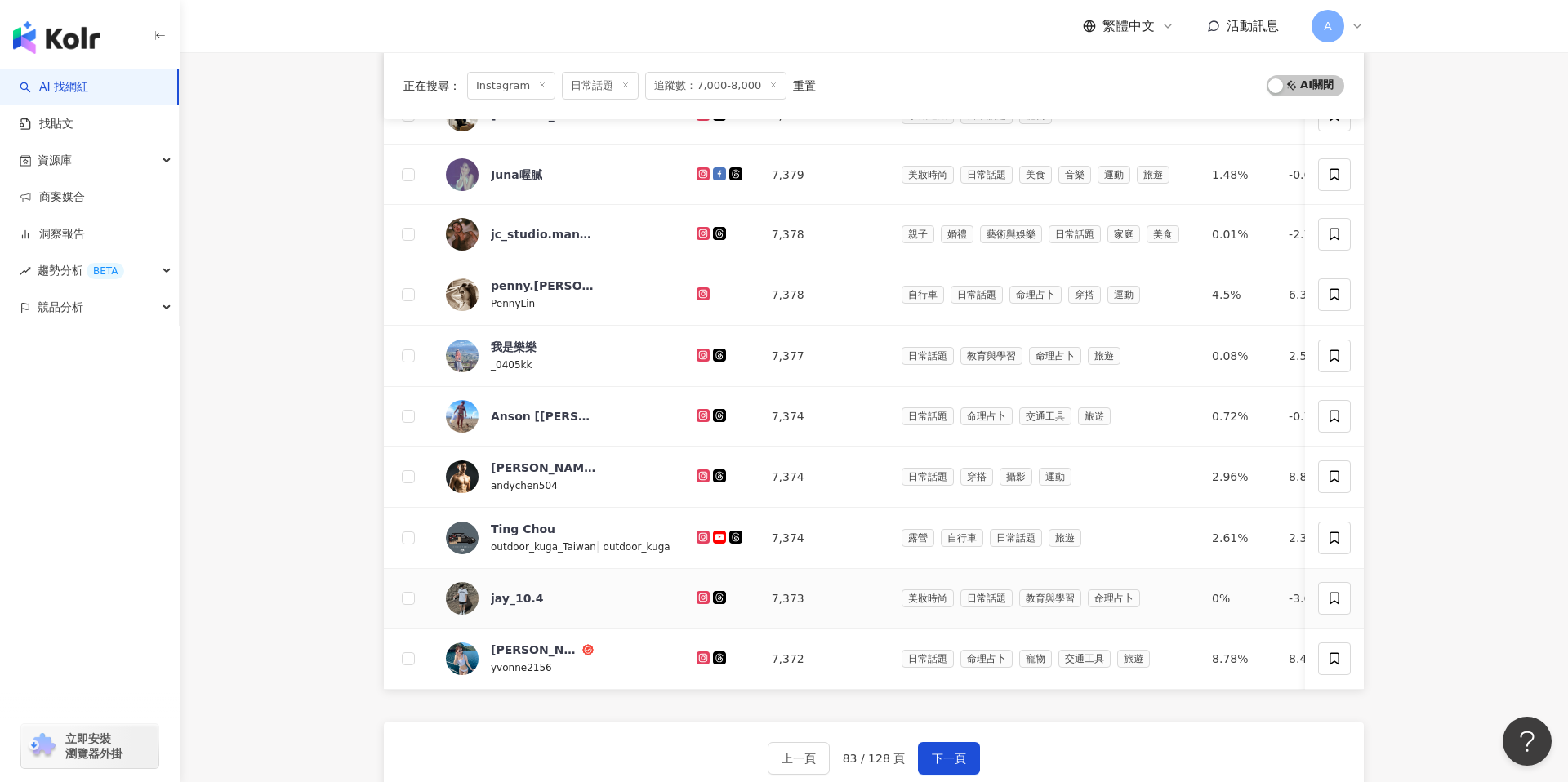
click at [699, 594] on icon at bounding box center [702, 596] width 6 height 6
click at [698, 659] on icon at bounding box center [703, 658] width 10 height 10
